Goal: Information Seeking & Learning: Learn about a topic

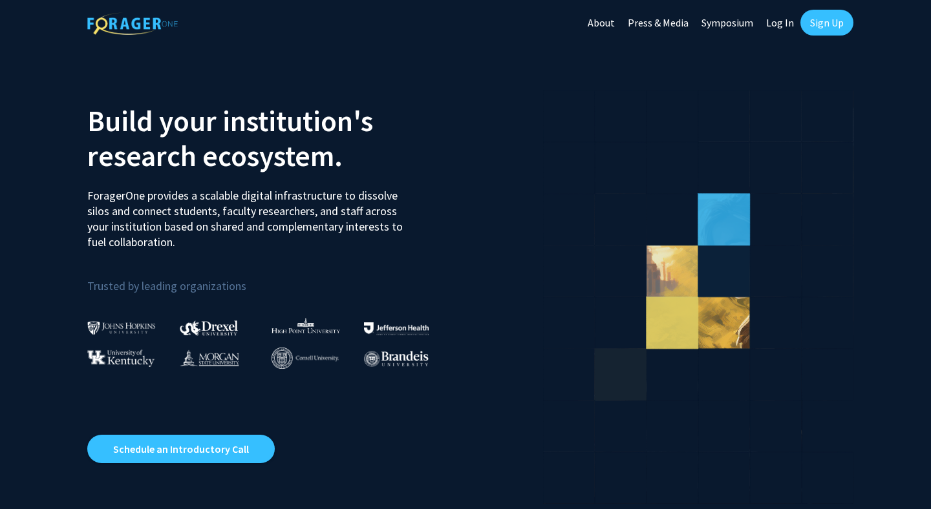
click at [783, 23] on link "Log In" at bounding box center [779, 22] width 41 height 45
select select
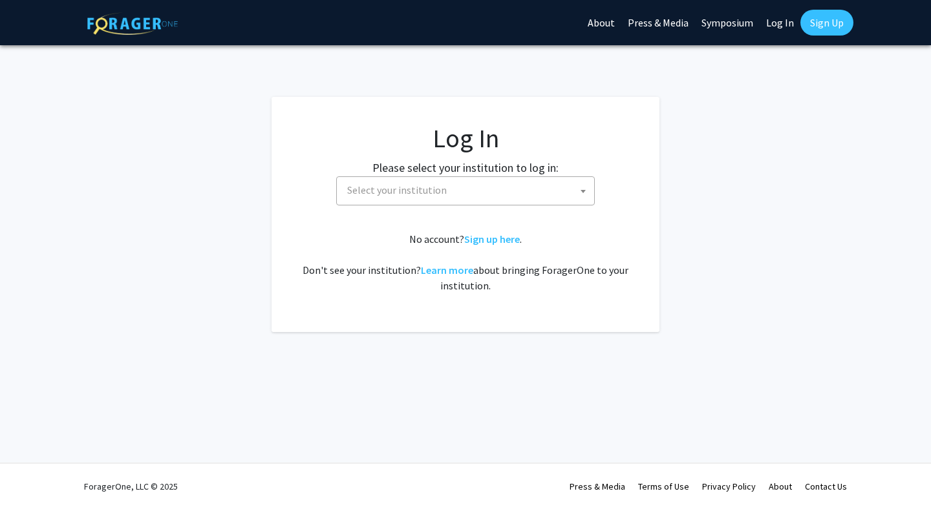
click at [418, 194] on span "Select your institution" at bounding box center [397, 190] width 100 height 13
type input "a"
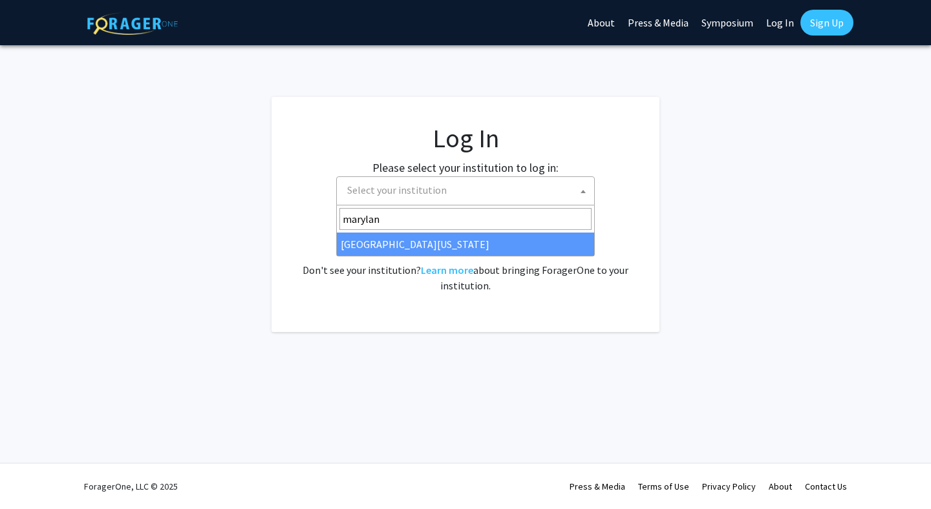
type input "marylan"
select select "31"
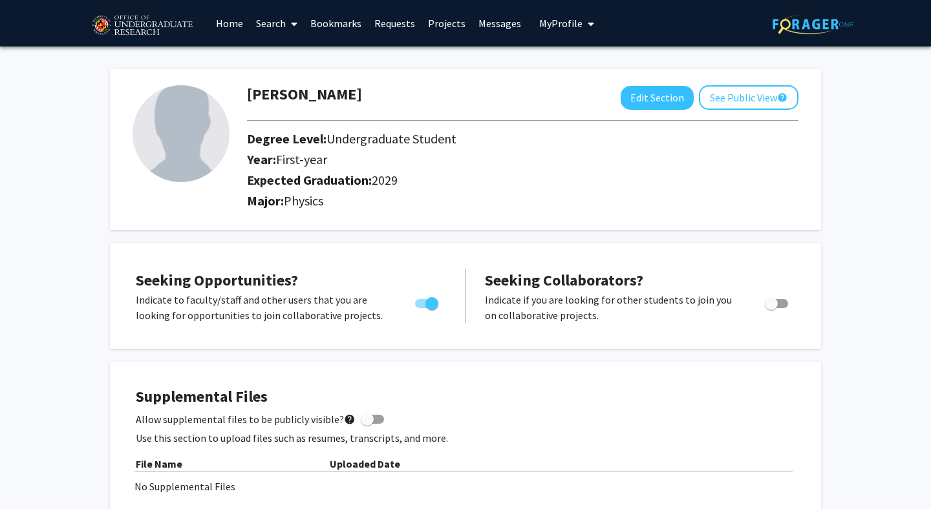
click at [231, 25] on link "Home" at bounding box center [229, 23] width 40 height 45
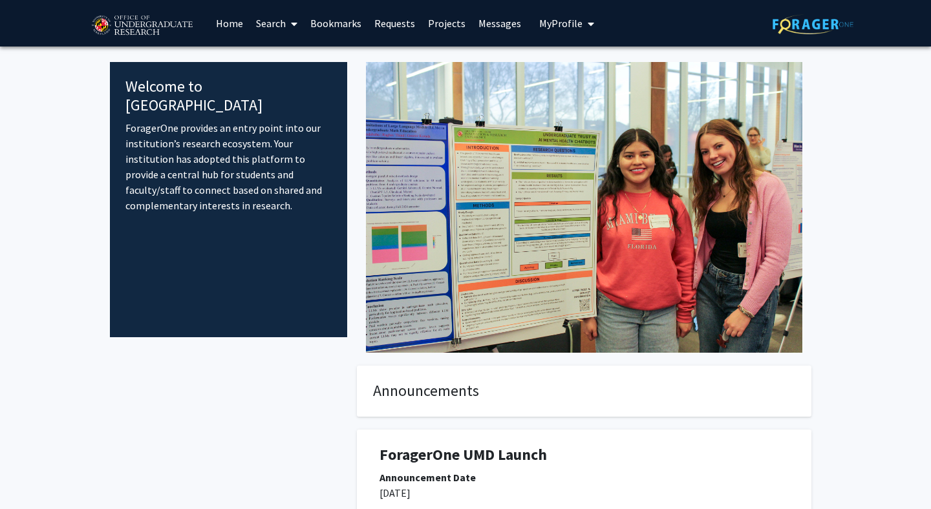
click at [277, 22] on link "Search" at bounding box center [276, 23] width 54 height 45
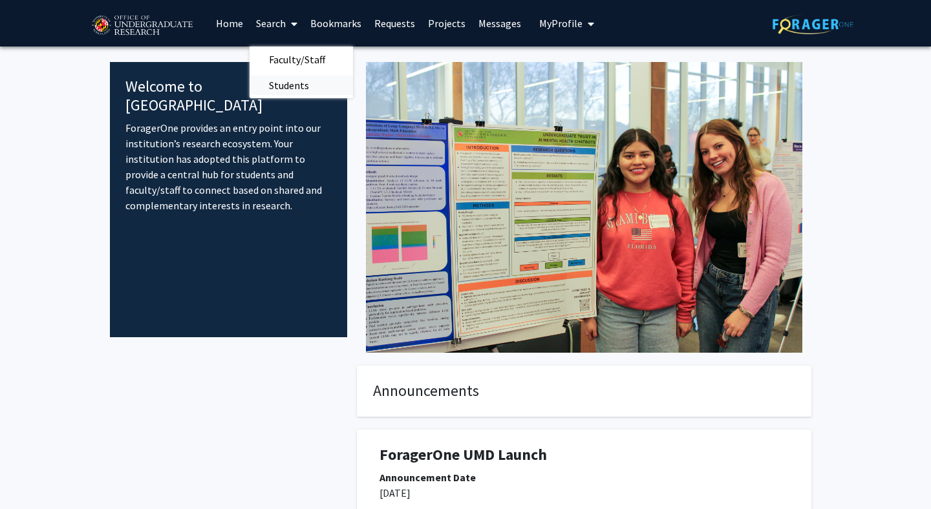
click at [300, 86] on span "Students" at bounding box center [288, 85] width 79 height 26
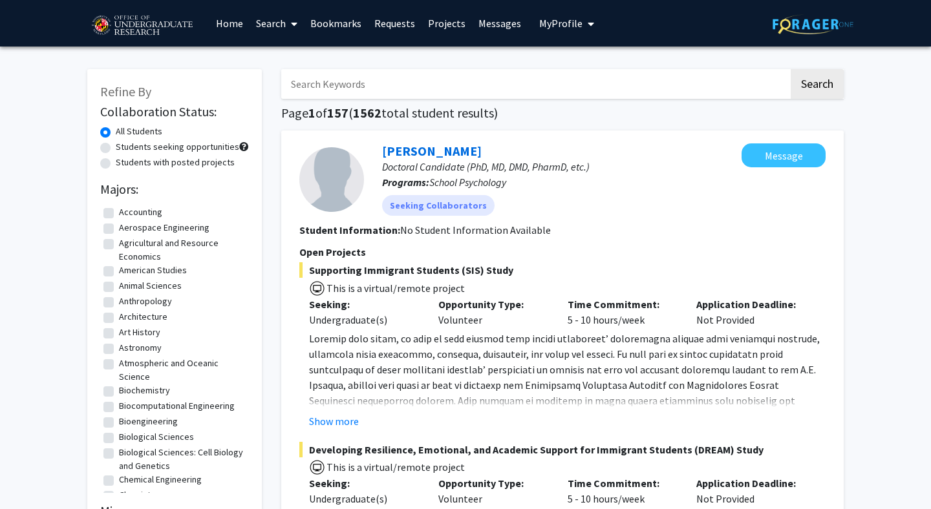
click at [273, 28] on link "Search" at bounding box center [276, 23] width 54 height 45
click at [288, 58] on span "Faculty/Staff" at bounding box center [296, 60] width 95 height 26
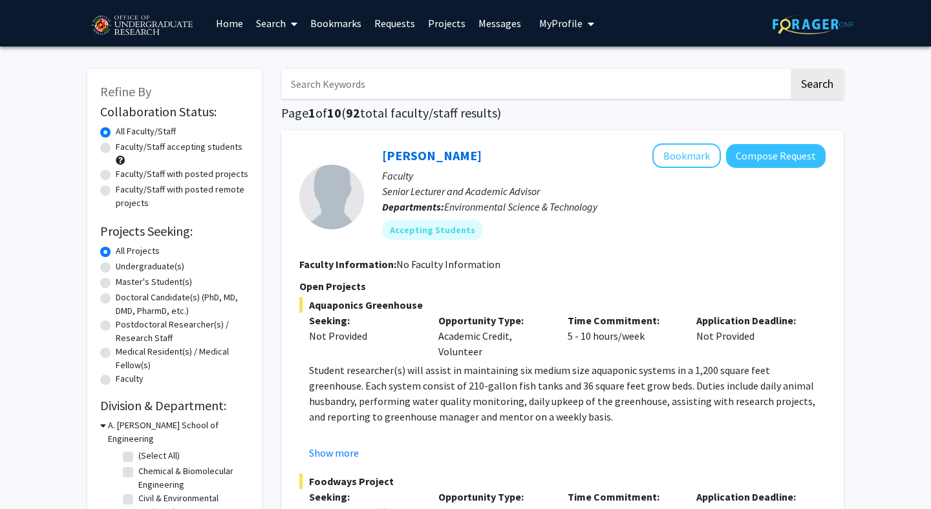
click at [283, 34] on link "Search" at bounding box center [276, 23] width 54 height 45
click at [278, 85] on span "Students" at bounding box center [288, 85] width 79 height 26
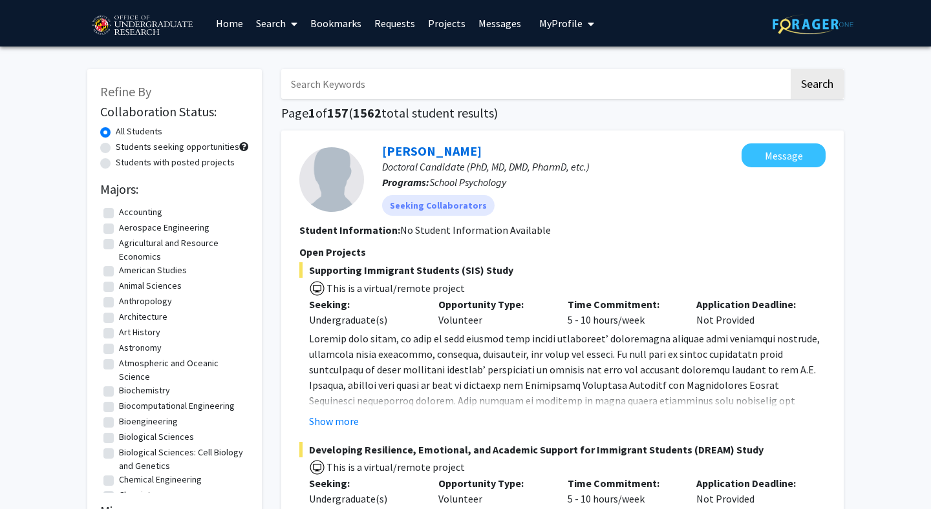
click at [447, 21] on link "Projects" at bounding box center [446, 23] width 50 height 45
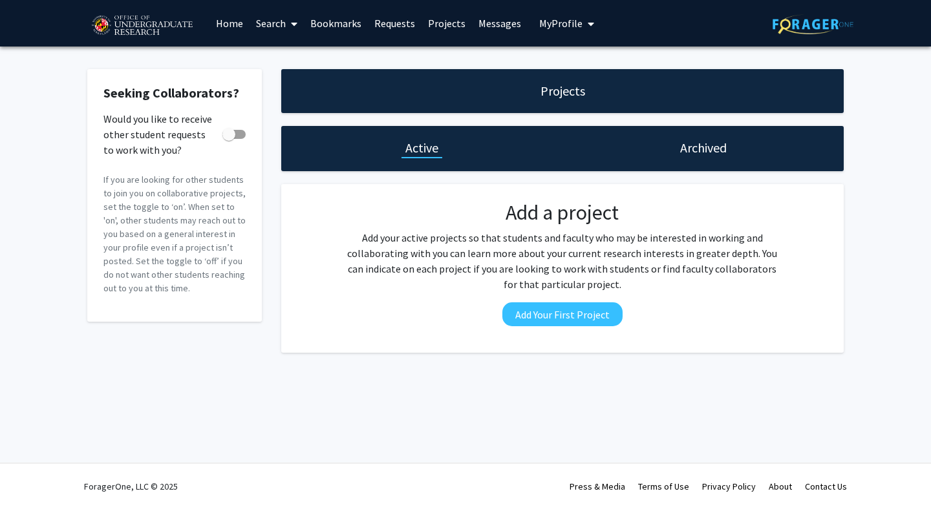
click at [276, 25] on link "Search" at bounding box center [276, 23] width 54 height 45
click at [298, 81] on span "Students" at bounding box center [288, 85] width 79 height 26
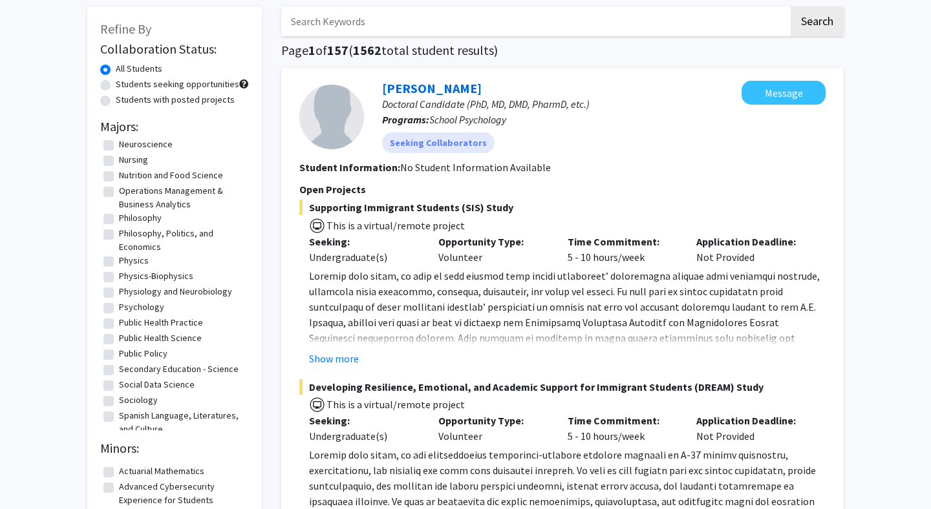
scroll to position [968, 0]
click at [119, 266] on label "Physics" at bounding box center [134, 260] width 30 height 14
click at [119, 261] on input "Physics" at bounding box center [123, 257] width 8 height 8
checkbox input "true"
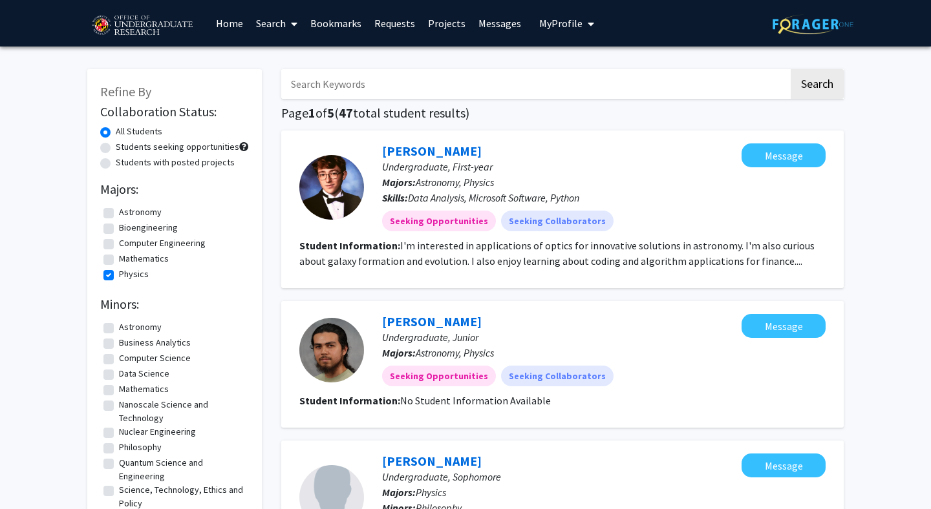
click at [118, 266] on fg-checkbox "Mathematics Mathematics" at bounding box center [174, 260] width 142 height 16
click at [119, 262] on label "Mathematics" at bounding box center [144, 259] width 50 height 14
click at [119, 260] on input "Mathematics" at bounding box center [123, 256] width 8 height 8
checkbox input "true"
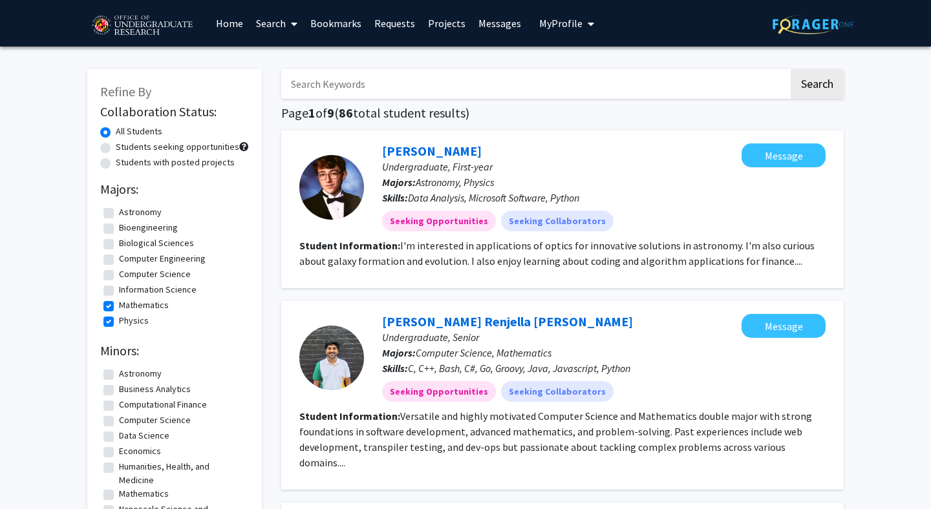
click at [119, 275] on label "Computer Science" at bounding box center [155, 275] width 72 height 14
click at [119, 275] on input "Computer Science" at bounding box center [123, 272] width 8 height 8
checkbox input "true"
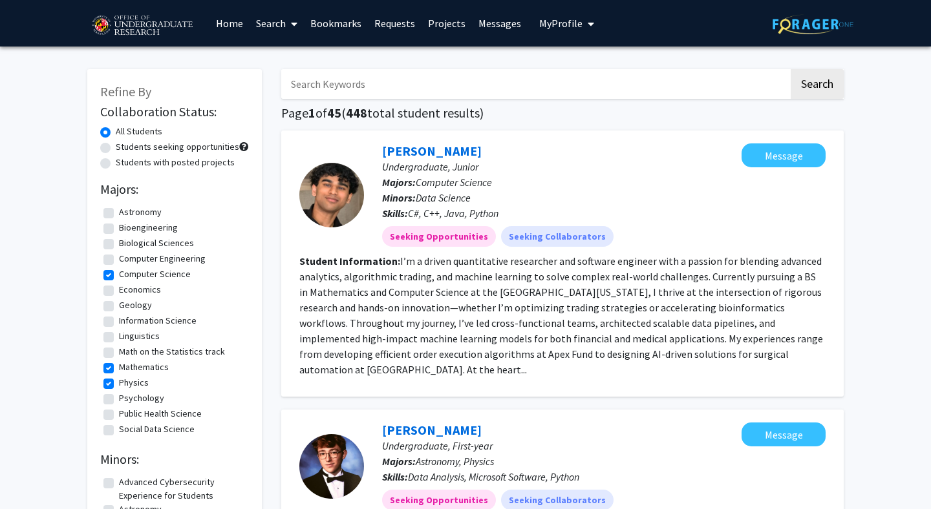
click at [119, 262] on label "Computer Engineering" at bounding box center [162, 259] width 87 height 14
click at [119, 260] on input "Computer Engineering" at bounding box center [123, 256] width 8 height 8
checkbox input "true"
click at [119, 214] on label "Astronomy" at bounding box center [140, 212] width 43 height 14
click at [119, 214] on input "Astronomy" at bounding box center [123, 209] width 8 height 8
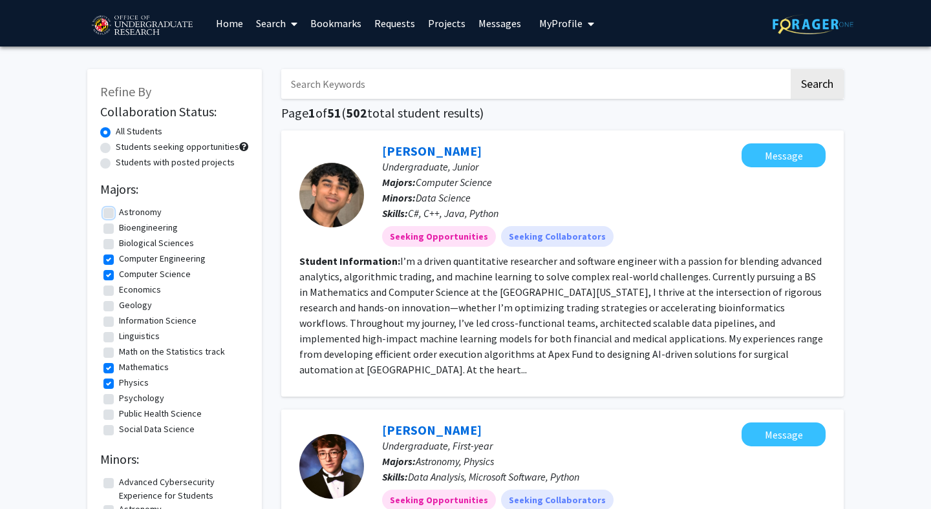
checkbox input "true"
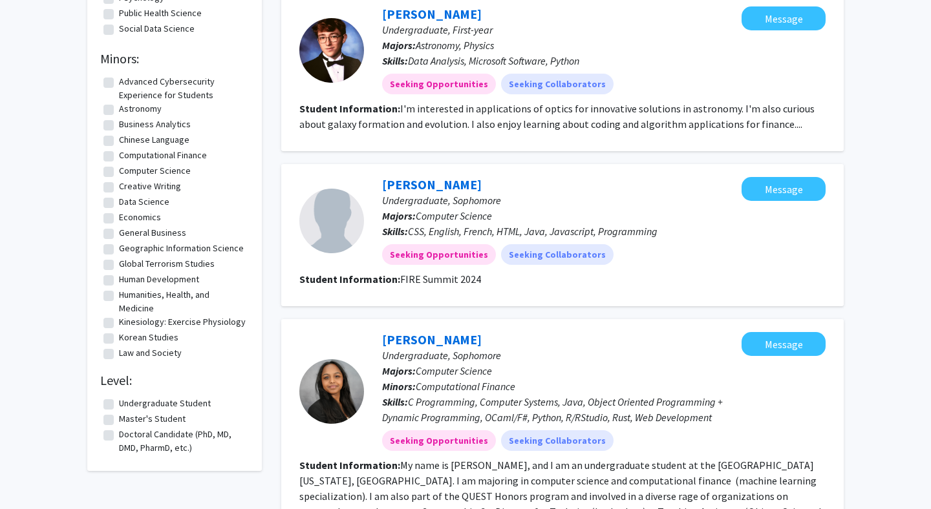
scroll to position [309, 0]
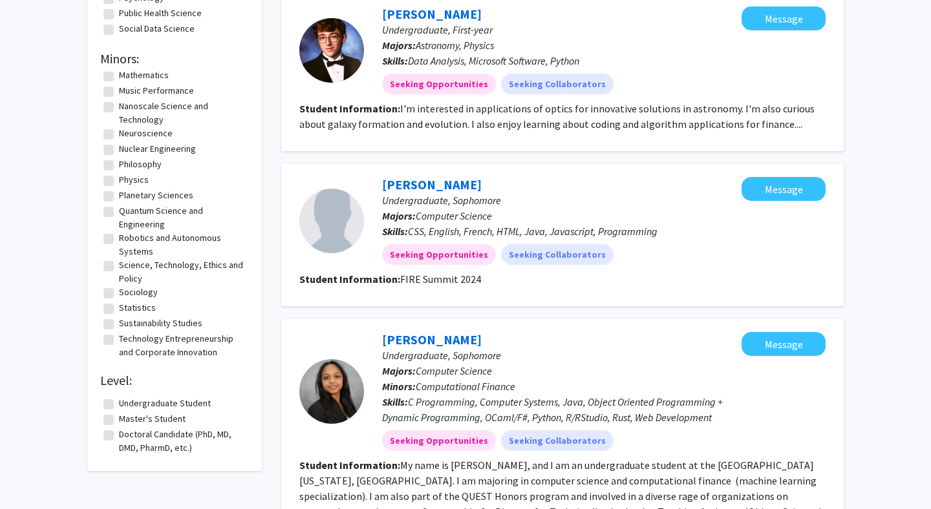
click at [135, 216] on label "Quantum Science and Engineering" at bounding box center [182, 217] width 127 height 27
click at [127, 213] on input "Quantum Science and Engineering" at bounding box center [123, 208] width 8 height 8
checkbox input "true"
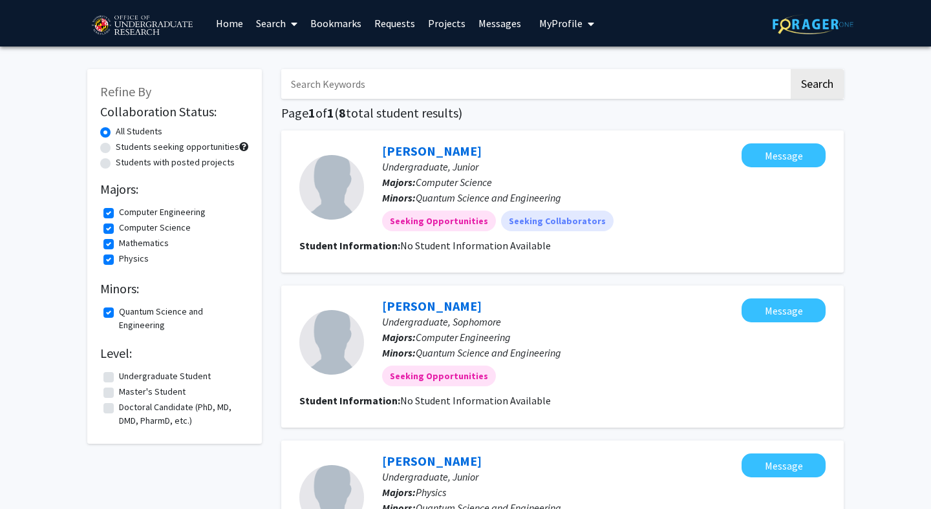
click at [149, 319] on label "Quantum Science and Engineering" at bounding box center [182, 318] width 127 height 27
click at [127, 313] on input "Quantum Science and Engineering" at bounding box center [123, 309] width 8 height 8
checkbox input "false"
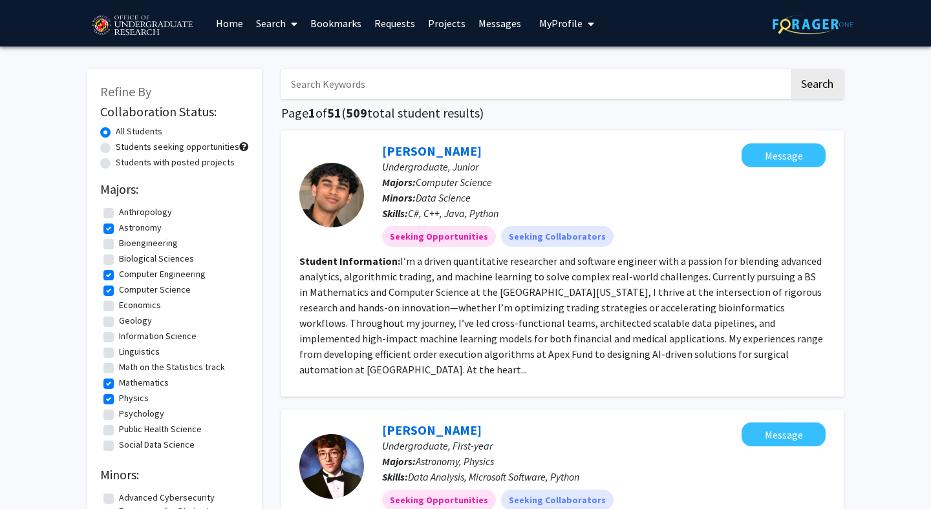
click at [126, 397] on label "Physics" at bounding box center [134, 399] width 30 height 14
click at [126, 397] on input "Physics" at bounding box center [123, 396] width 8 height 8
checkbox input "false"
click at [119, 388] on label "Mathematics" at bounding box center [144, 383] width 50 height 14
click at [119, 384] on input "Mathematics" at bounding box center [123, 380] width 8 height 8
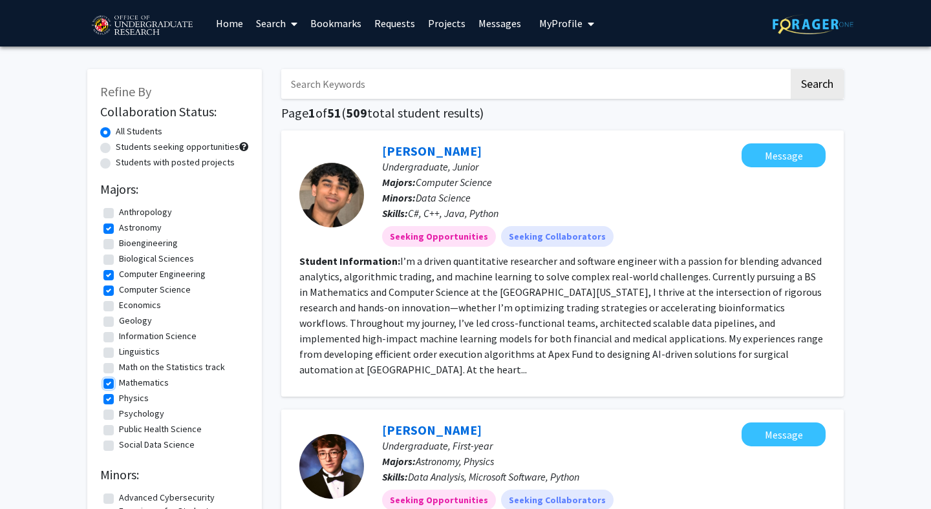
checkbox input "false"
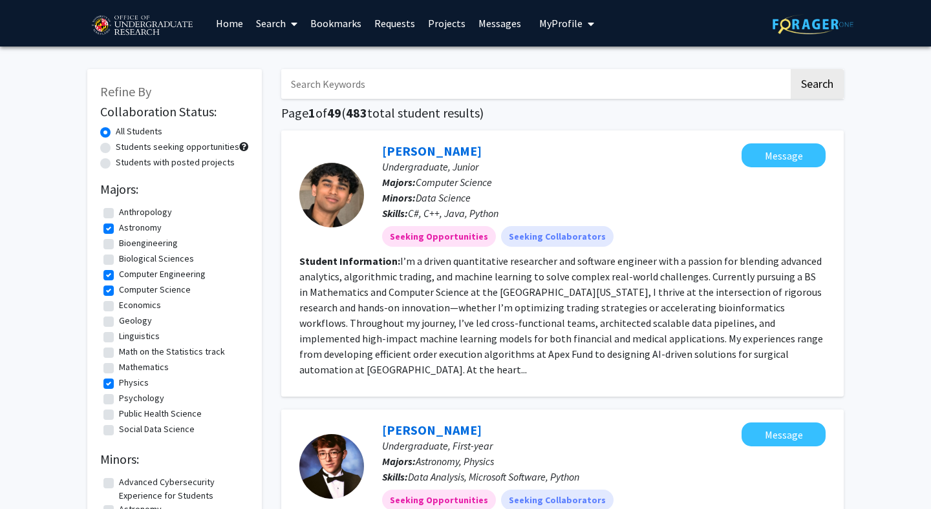
click at [276, 30] on link "Search" at bounding box center [276, 23] width 54 height 45
click at [299, 56] on span "Faculty/Staff" at bounding box center [296, 60] width 95 height 26
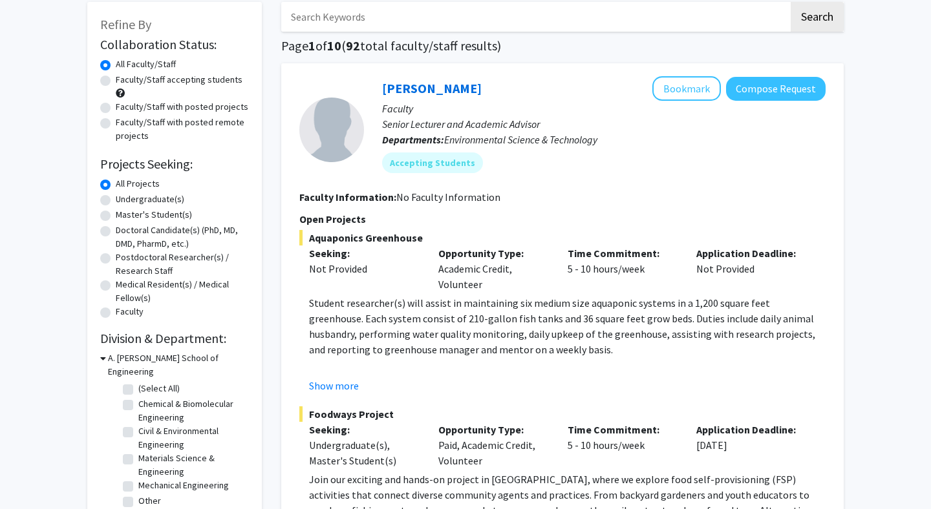
scroll to position [68, 0]
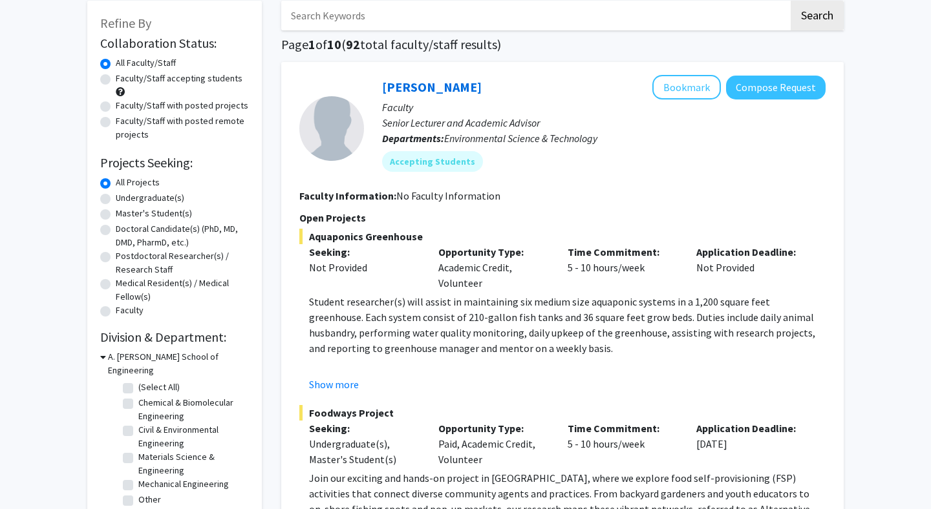
click at [153, 197] on label "Undergraduate(s)" at bounding box center [150, 198] width 68 height 14
click at [124, 197] on input "Undergraduate(s)" at bounding box center [120, 195] width 8 height 8
radio input "true"
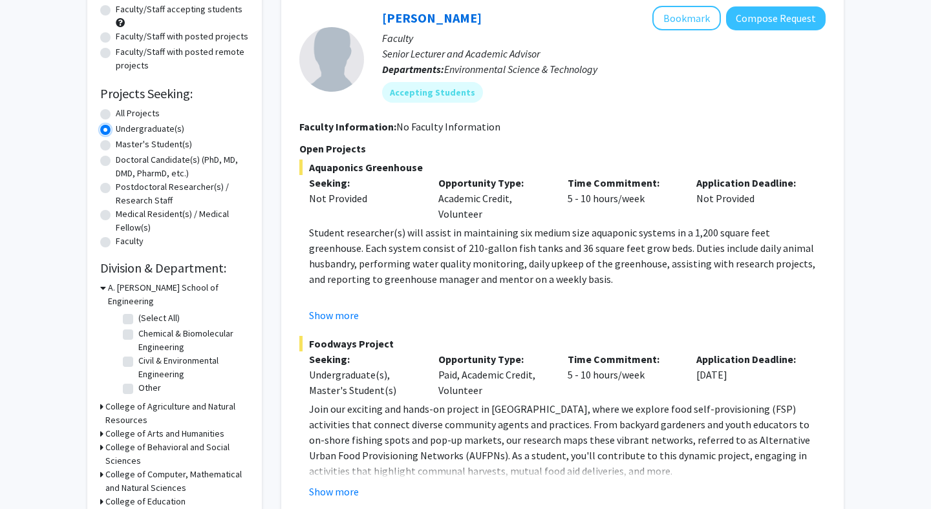
scroll to position [137, 0]
click at [104, 289] on icon at bounding box center [103, 289] width 6 height 14
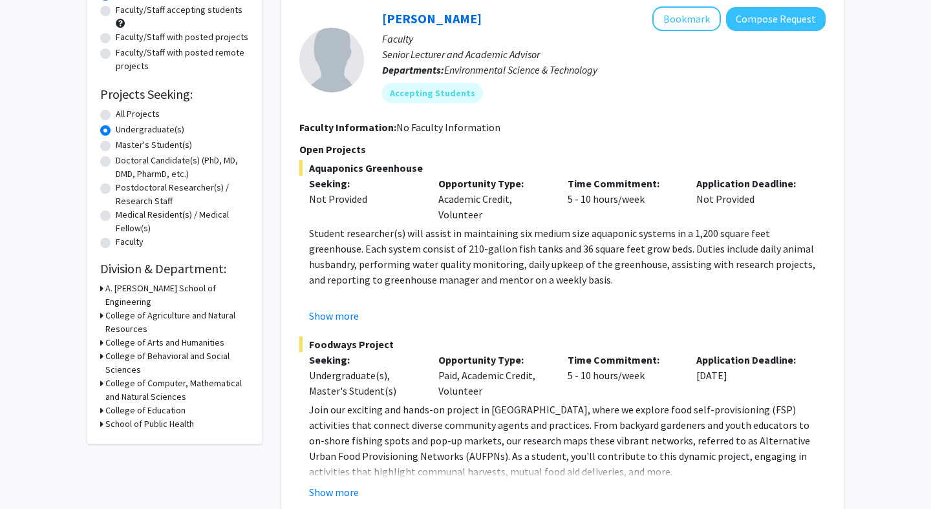
click at [104, 377] on div "College of Computer, Mathematical and Natural Sciences" at bounding box center [174, 390] width 149 height 27
click at [101, 377] on icon at bounding box center [101, 384] width 3 height 14
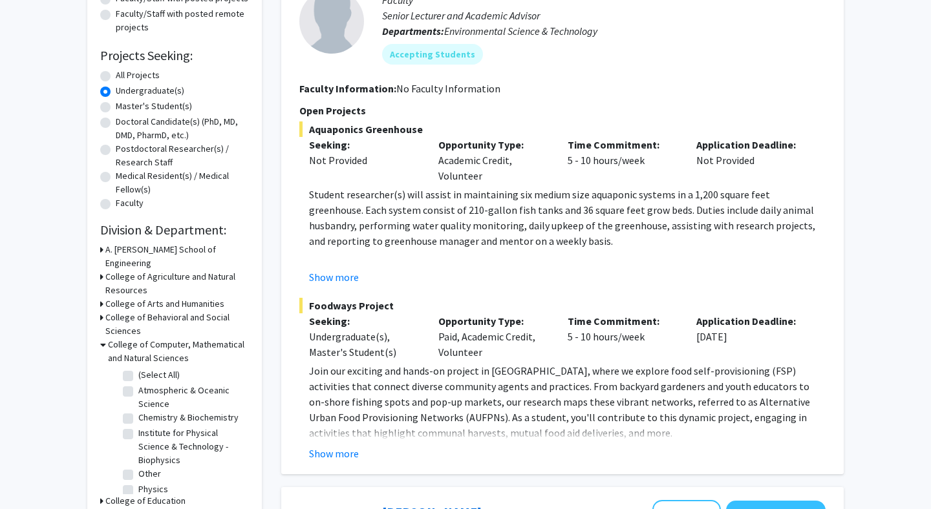
scroll to position [189, 0]
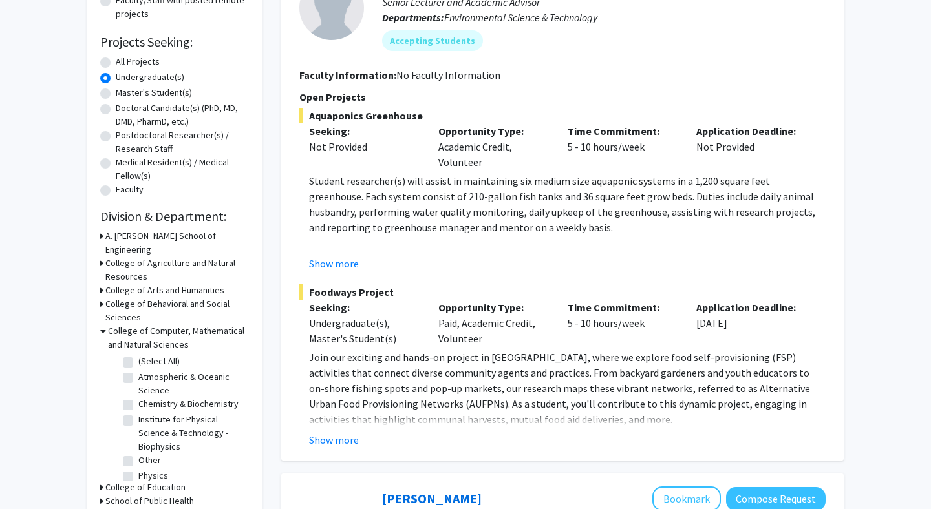
click at [138, 413] on label "Institute for Physical Science & Technology - Biophysics" at bounding box center [191, 433] width 107 height 41
click at [138, 413] on input "Institute for Physical Science & Technology - Biophysics" at bounding box center [142, 417] width 8 height 8
checkbox input "true"
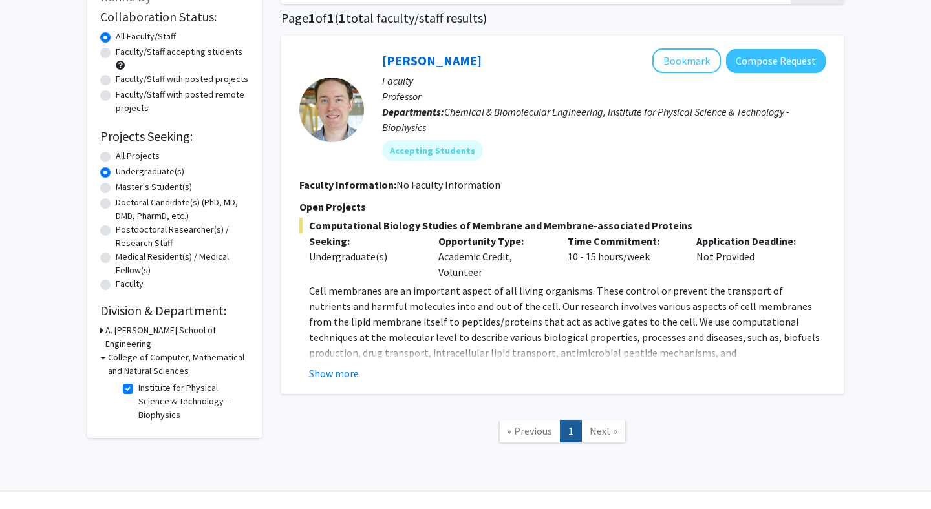
scroll to position [96, 0]
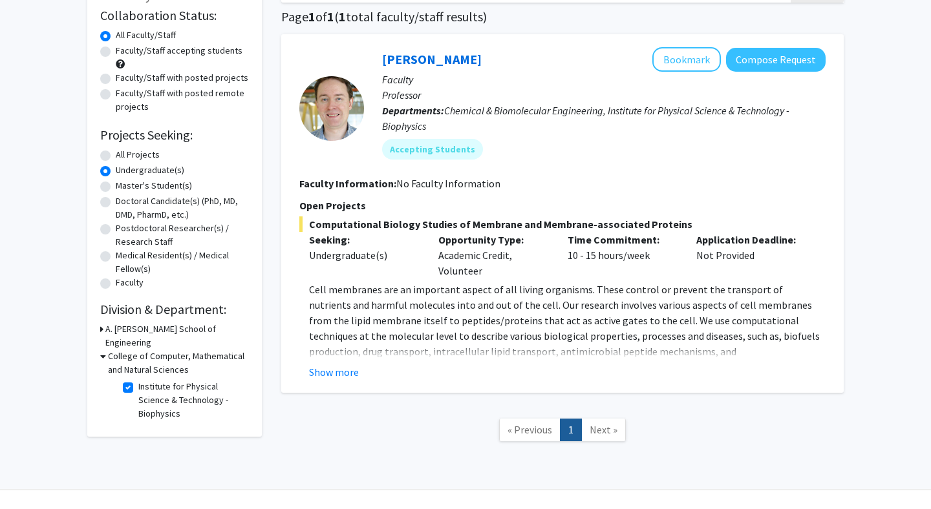
click at [138, 380] on label "Institute for Physical Science & Technology - Biophysics" at bounding box center [191, 400] width 107 height 41
click at [138, 380] on input "Institute for Physical Science & Technology - Biophysics" at bounding box center [142, 384] width 8 height 8
checkbox input "false"
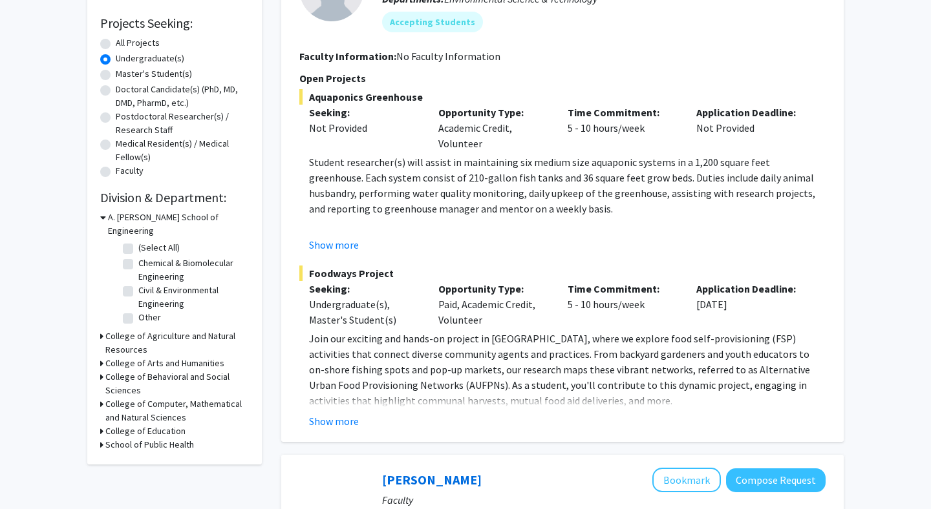
scroll to position [218, 0]
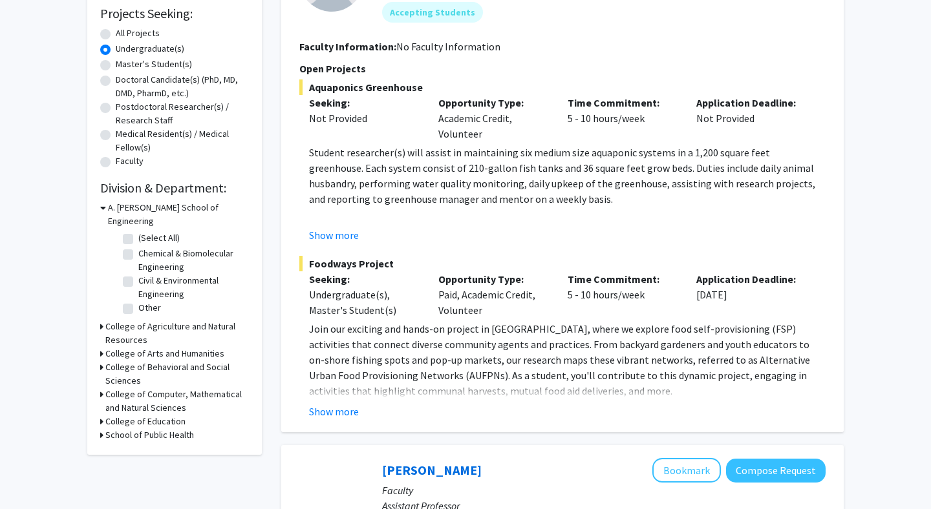
click at [103, 388] on icon at bounding box center [101, 395] width 3 height 14
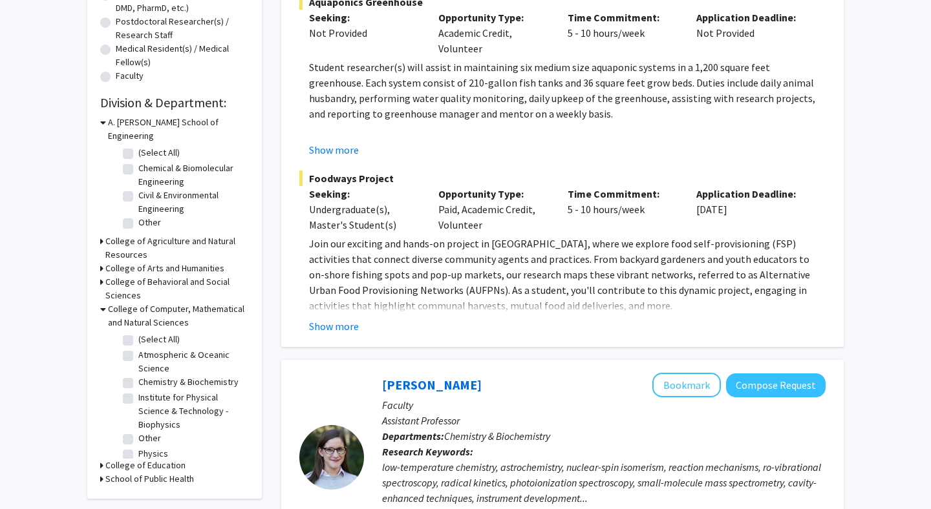
scroll to position [304, 0]
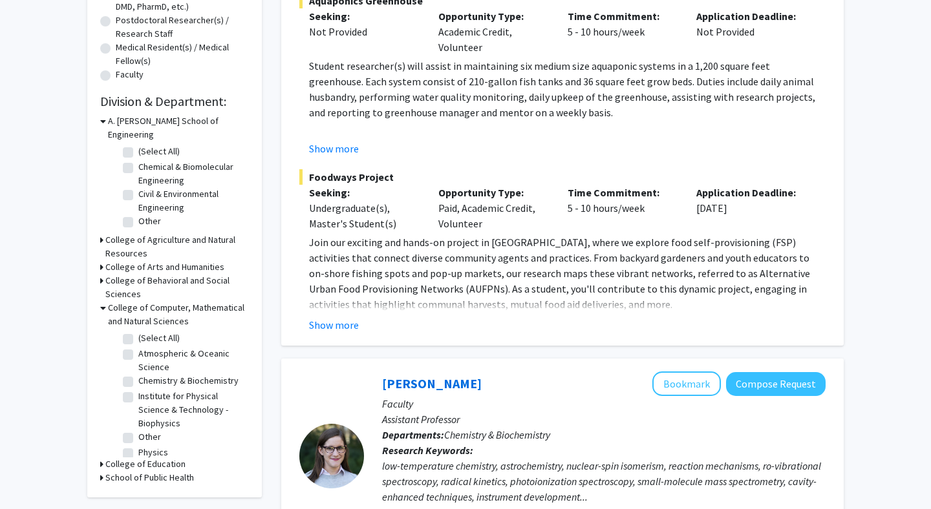
click at [138, 332] on label "(Select All)" at bounding box center [158, 339] width 41 height 14
click at [138, 332] on input "(Select All)" at bounding box center [142, 336] width 8 height 8
checkbox input "true"
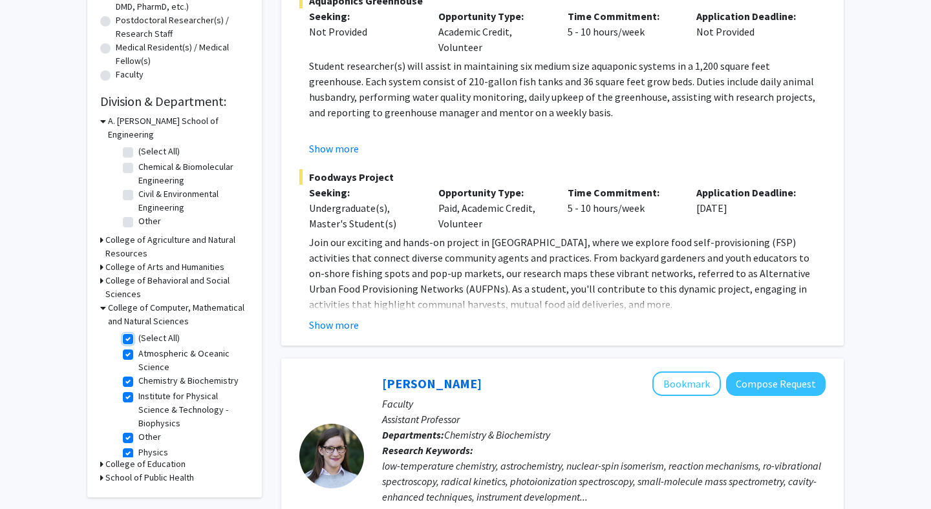
checkbox input "true"
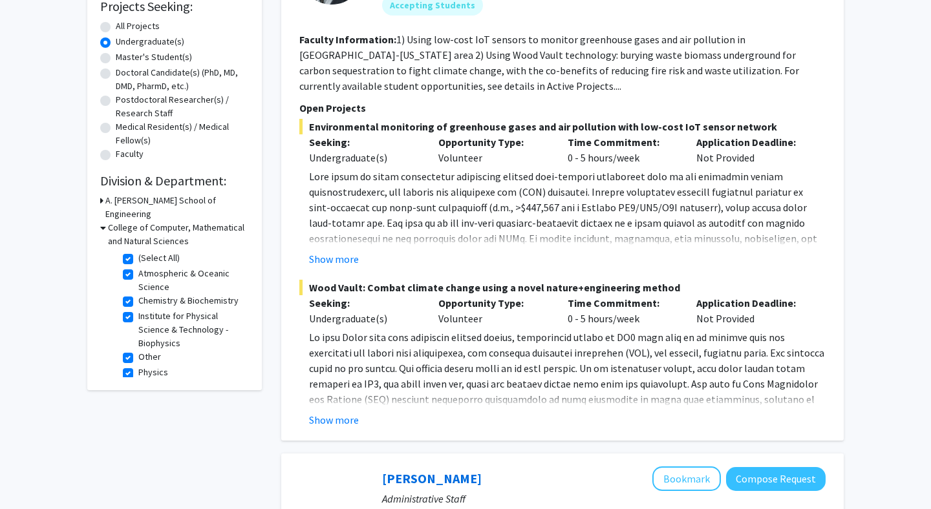
scroll to position [259, 0]
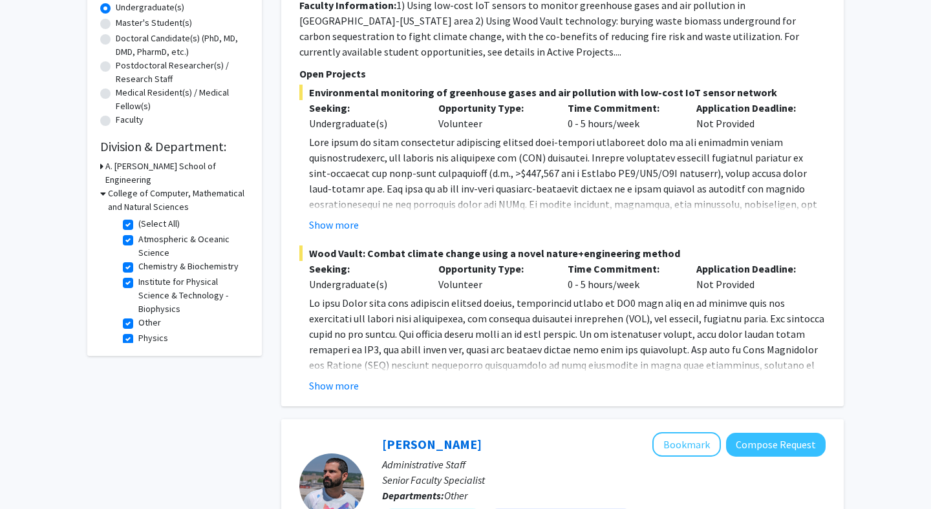
click at [138, 233] on label "Atmospheric & Oceanic Science" at bounding box center [191, 246] width 107 height 27
click at [138, 233] on input "Atmospheric & Oceanic Science" at bounding box center [142, 237] width 8 height 8
checkbox input "false"
checkbox input "true"
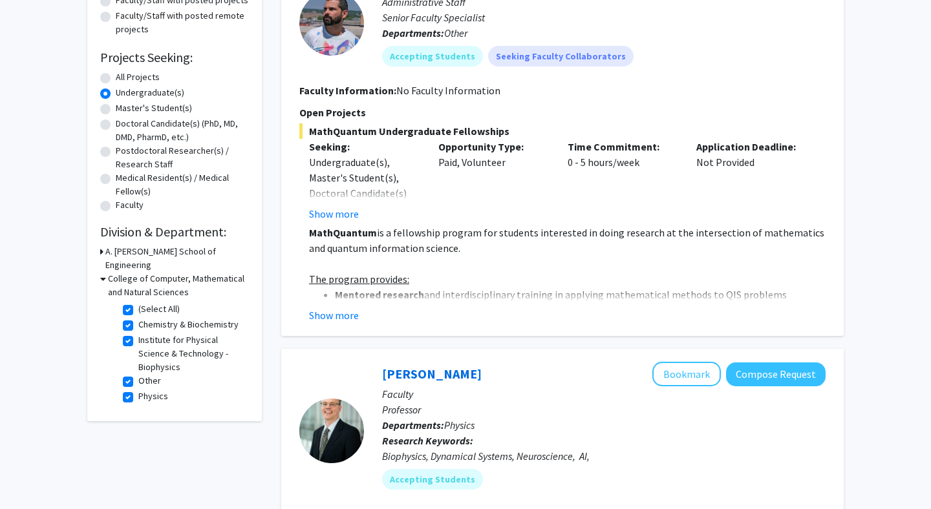
scroll to position [173, 0]
click at [138, 319] on label "Chemistry & Biochemistry" at bounding box center [188, 326] width 100 height 14
click at [138, 319] on input "Chemistry & Biochemistry" at bounding box center [142, 323] width 8 height 8
checkbox input "false"
checkbox input "true"
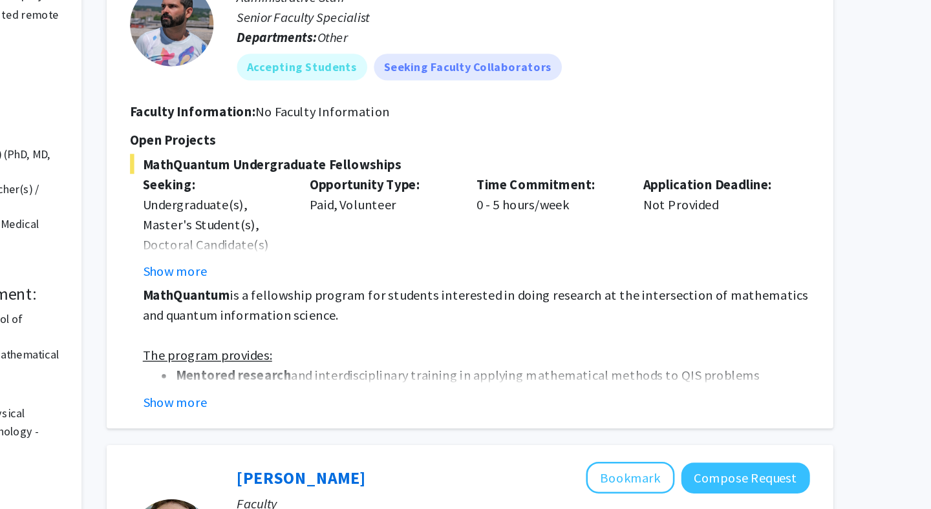
scroll to position [65, 0]
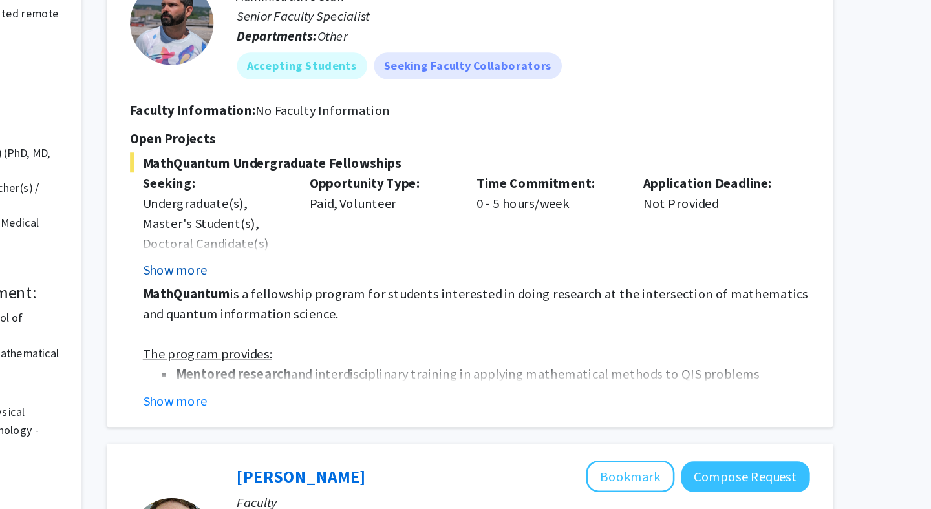
click at [319, 328] on button "Show more" at bounding box center [334, 323] width 50 height 16
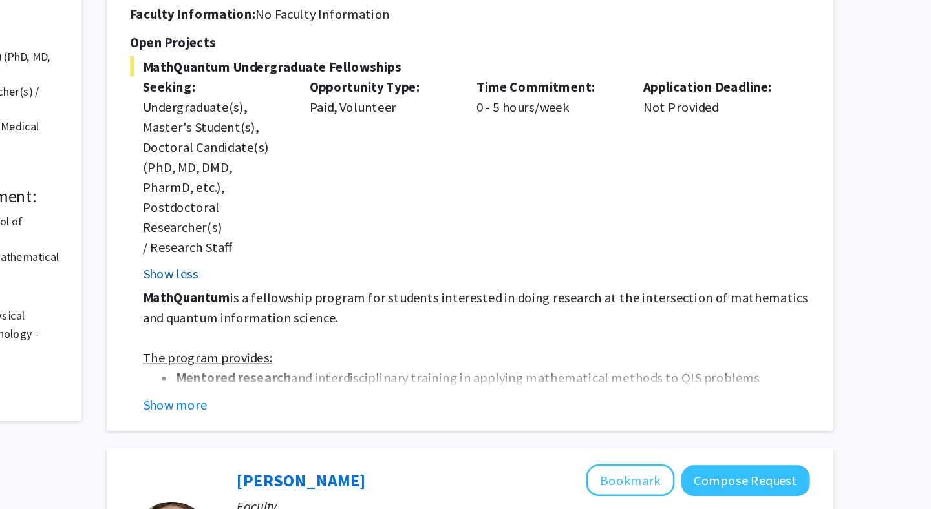
scroll to position [151, 0]
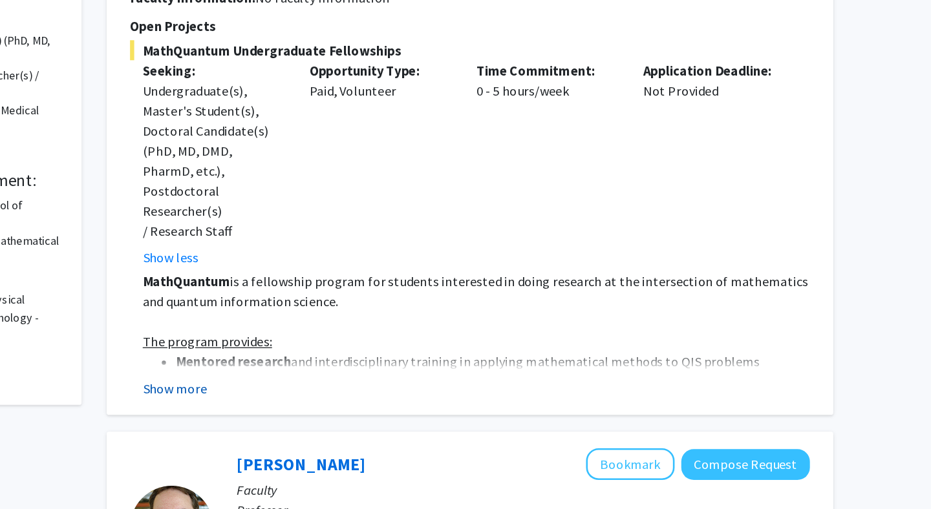
click at [321, 408] on button "Show more" at bounding box center [334, 416] width 50 height 16
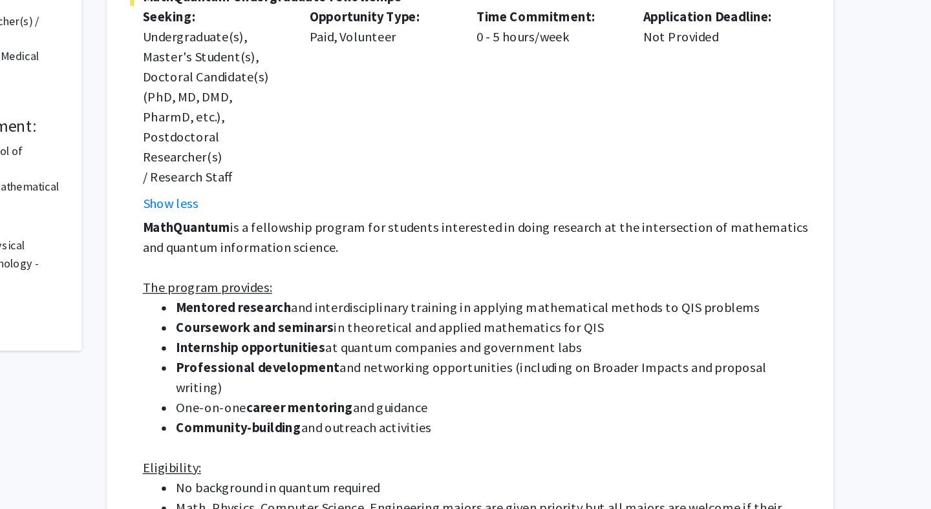
scroll to position [17, 0]
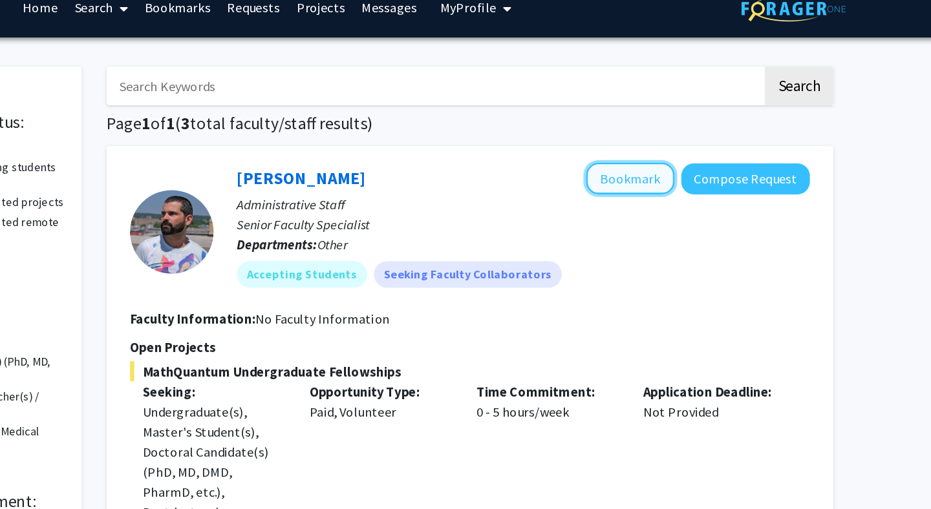
click at [683, 142] on button "Bookmark" at bounding box center [686, 138] width 68 height 25
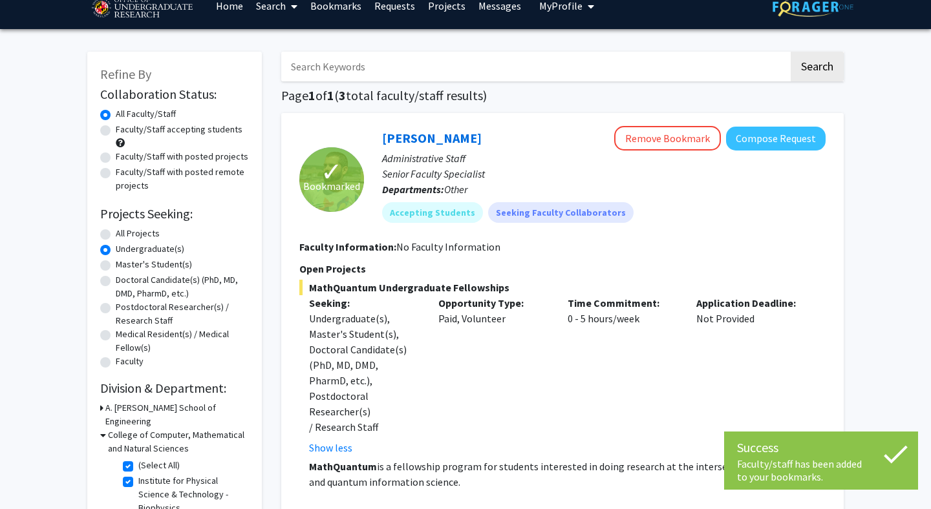
click at [331, 8] on link "Bookmarks" at bounding box center [336, 5] width 64 height 45
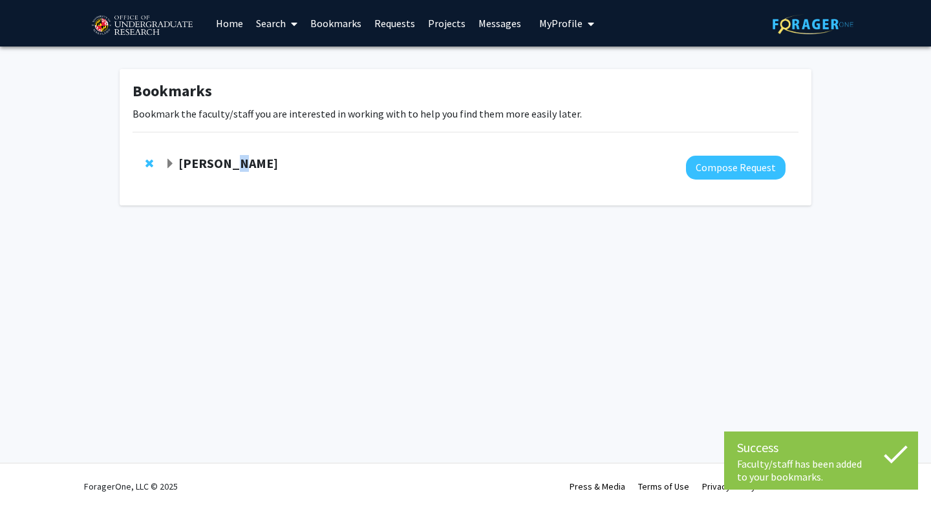
click at [227, 163] on strong "Daniel Serrano" at bounding box center [228, 163] width 100 height 16
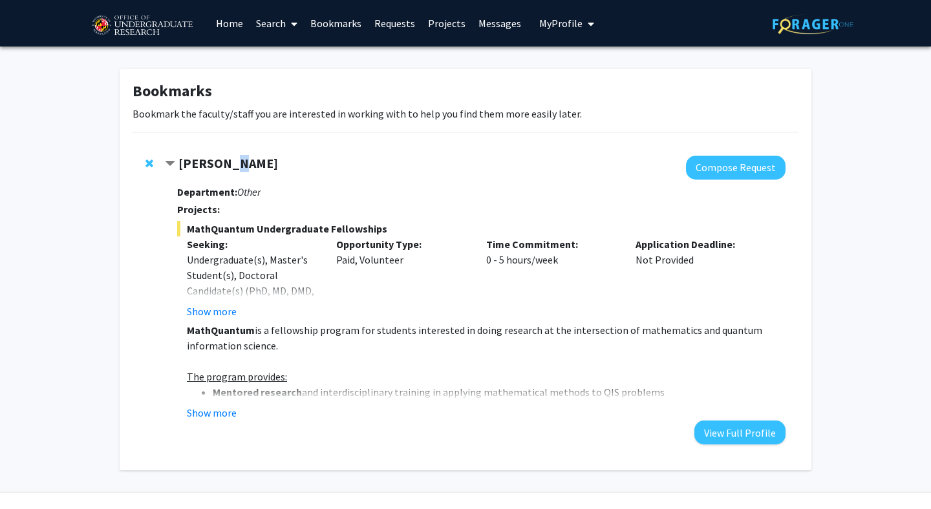
click at [569, 30] on button "My Profile" at bounding box center [566, 23] width 63 height 47
click at [568, 104] on link "Account Settings" at bounding box center [606, 100] width 116 height 16
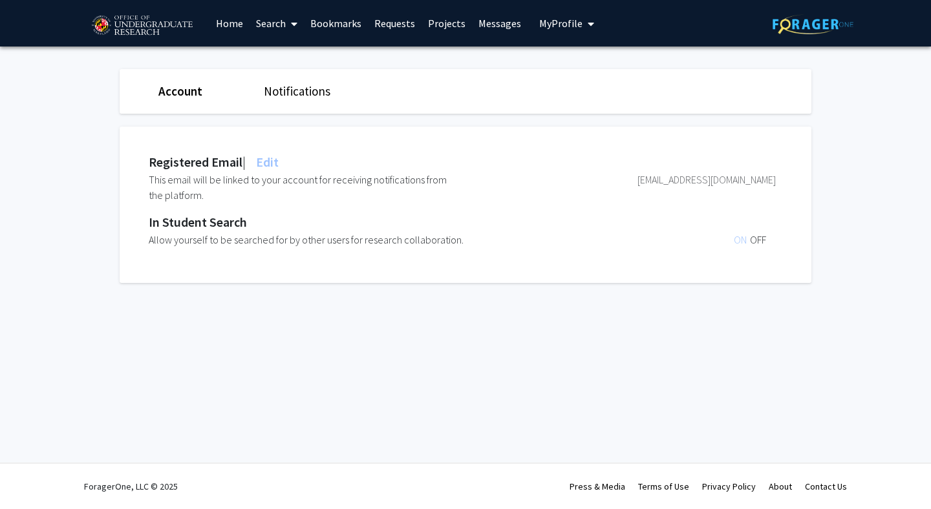
click at [288, 94] on link "Notifications" at bounding box center [297, 91] width 67 height 16
click at [742, 183] on span "ON" at bounding box center [741, 179] width 16 height 13
click at [739, 177] on span "ON" at bounding box center [741, 179] width 16 height 13
click at [764, 179] on span "OFF" at bounding box center [758, 179] width 16 height 13
click at [742, 180] on span "ON" at bounding box center [741, 179] width 16 height 13
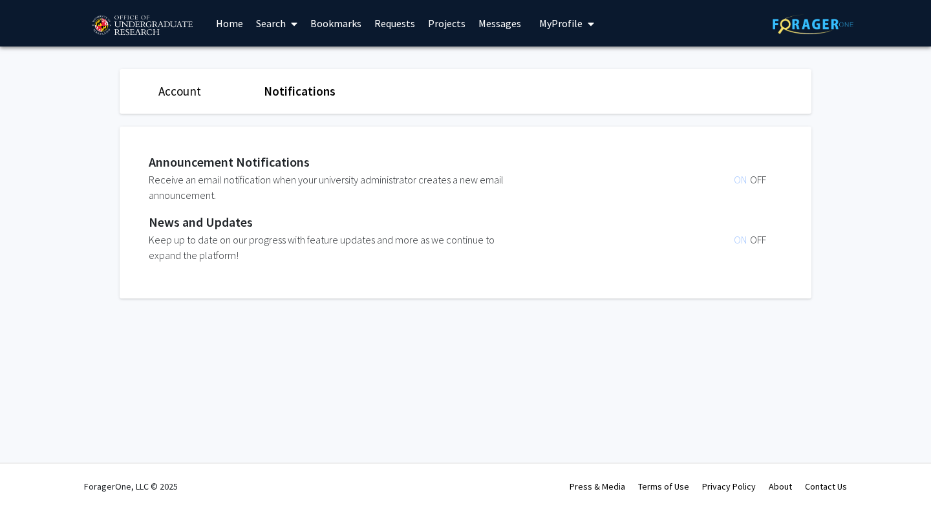
click at [741, 235] on span "ON" at bounding box center [741, 239] width 16 height 13
click at [741, 237] on span "ON" at bounding box center [741, 239] width 16 height 13
click at [582, 28] on span "My profile dropdown to access profile and logout" at bounding box center [588, 23] width 12 height 45
click at [562, 61] on img at bounding box center [561, 66] width 26 height 26
